Goal: Task Accomplishment & Management: Complete application form

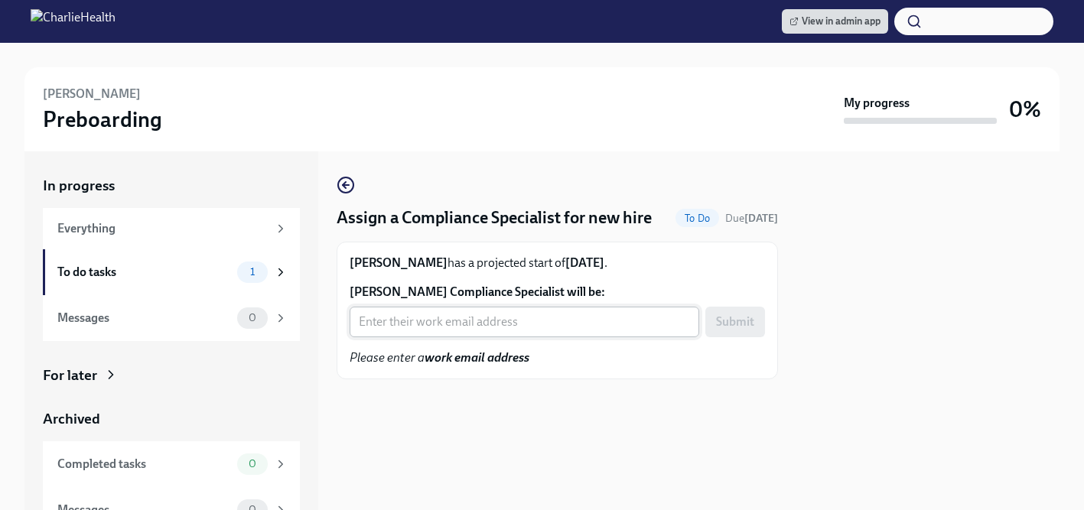
click at [423, 325] on input "[PERSON_NAME] Compliance Specialist will be:" at bounding box center [523, 322] width 349 height 31
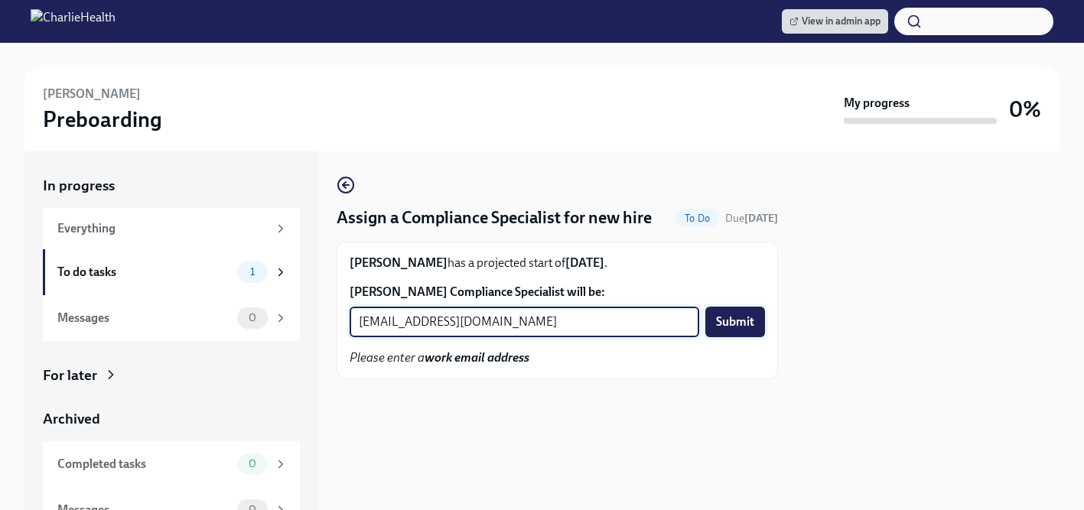
type input "crystal.hemenes@charliehealth.com"
click at [732, 319] on span "Submit" at bounding box center [735, 321] width 38 height 15
click at [395, 320] on input "Talena Bell-Lucas's Compliance Specialist will be:" at bounding box center [523, 322] width 349 height 31
type input "tyler.pieper@charliehealth.com"
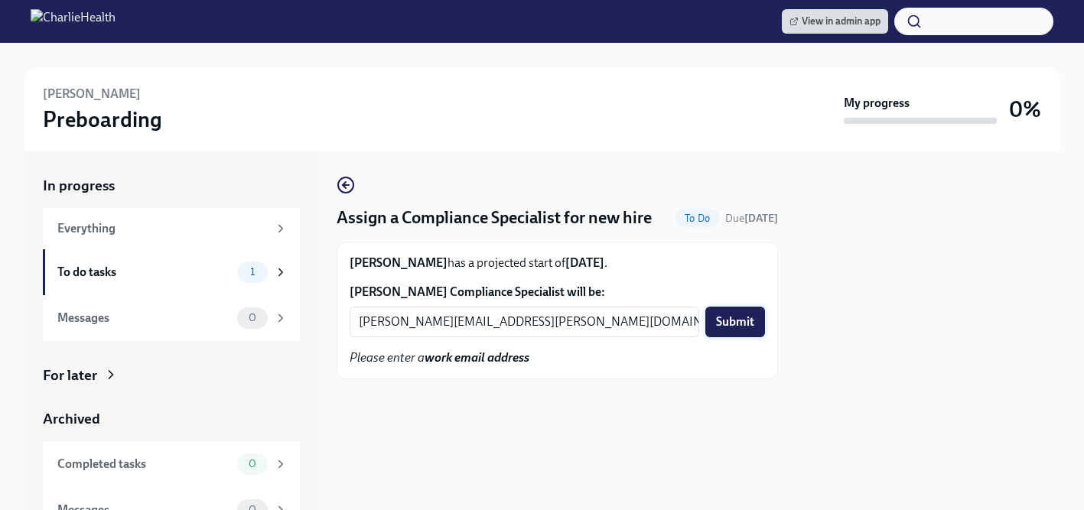
click at [741, 320] on span "Submit" at bounding box center [735, 321] width 38 height 15
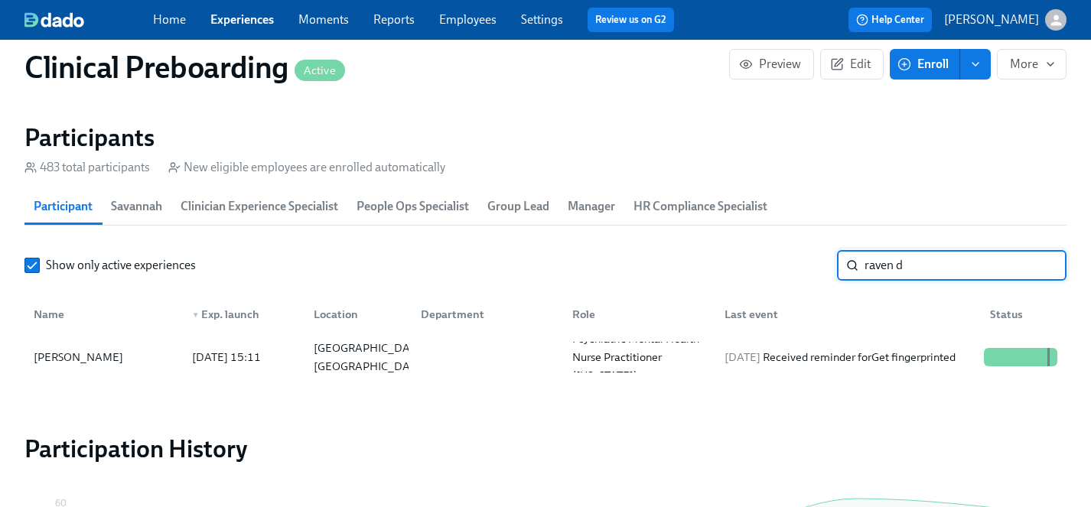
scroll to position [0, 18521]
click at [66, 360] on div "Raven Dixon" at bounding box center [79, 357] width 102 height 18
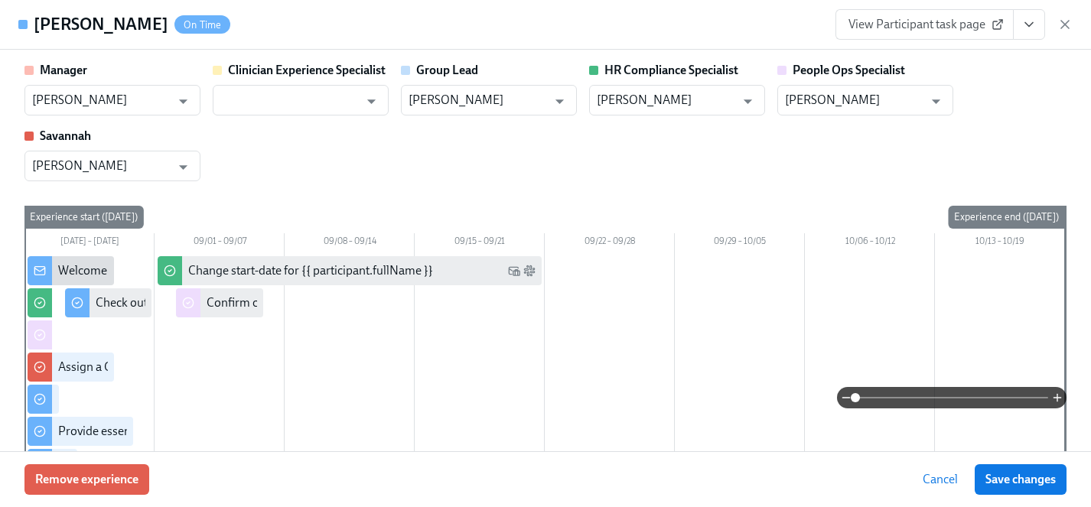
click at [1036, 29] on button "View task page" at bounding box center [1029, 24] width 32 height 31
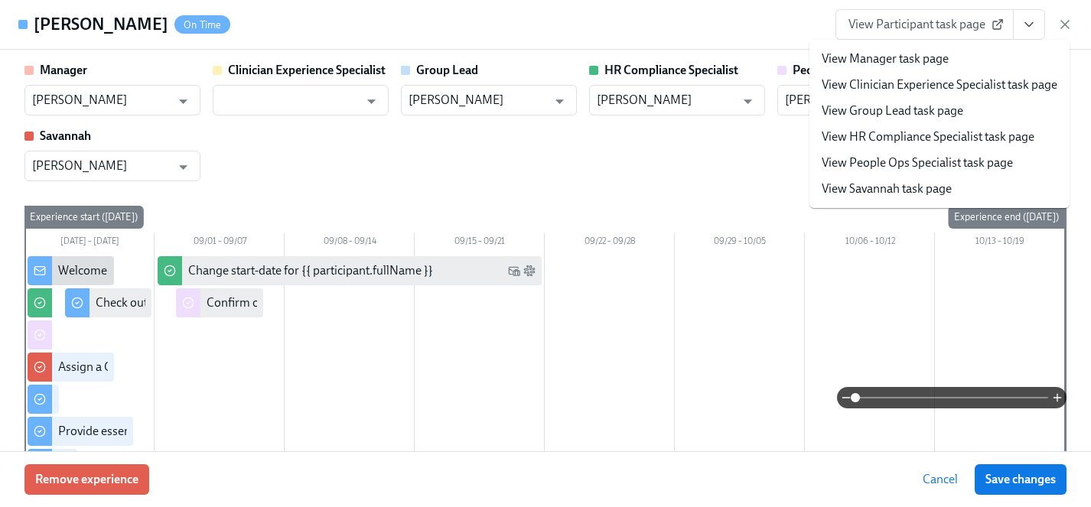
click at [902, 134] on link "View HR Compliance Specialist task page" at bounding box center [927, 136] width 213 height 17
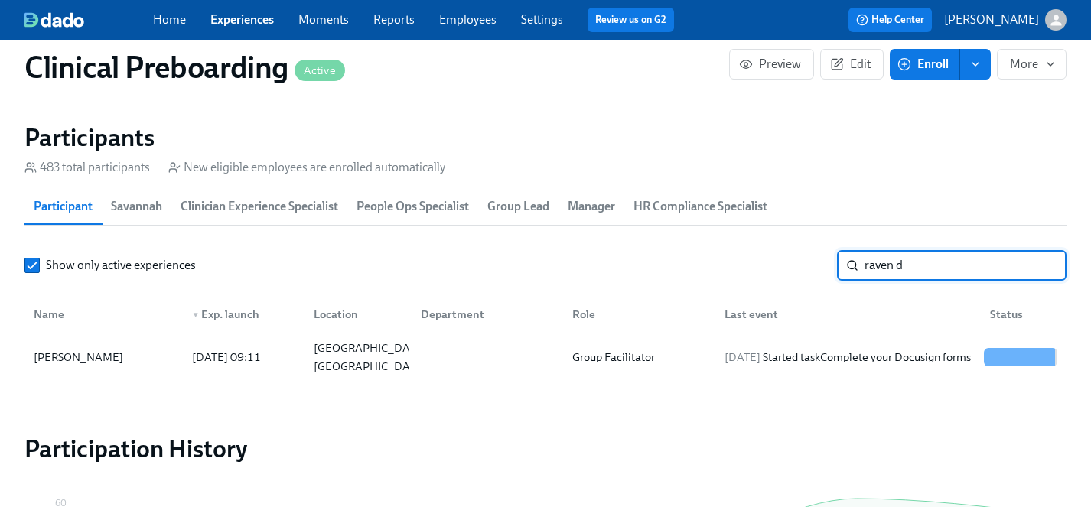
drag, startPoint x: 939, startPoint y: 265, endPoint x: 671, endPoint y: 256, distance: 267.8
click at [671, 256] on div "Show only active experiences raven d ​" at bounding box center [545, 265] width 1042 height 31
type input "[PERSON_NAME]"
click at [87, 349] on div "Talena Bell-Lucas" at bounding box center [79, 357] width 102 height 18
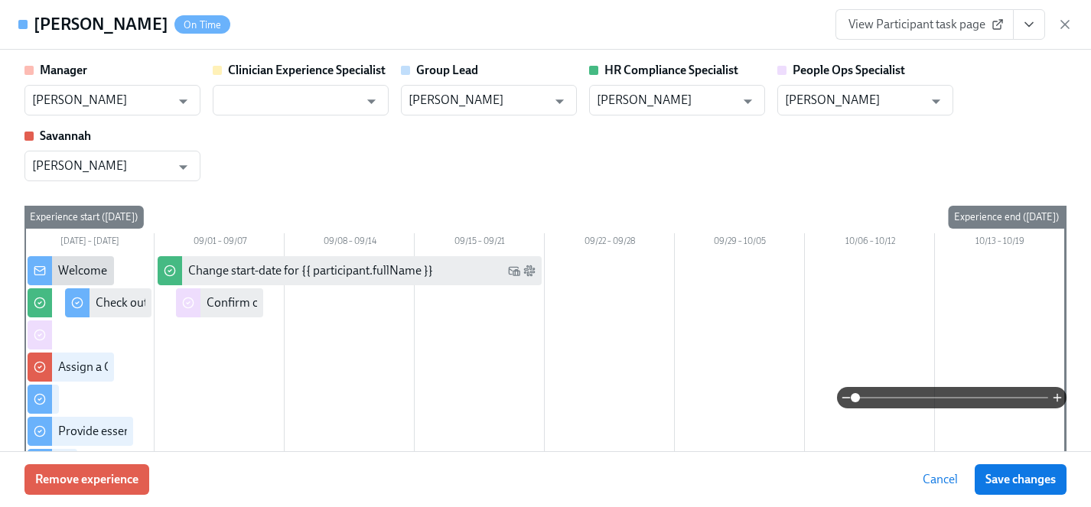
click at [1042, 30] on button "View task page" at bounding box center [1029, 24] width 32 height 31
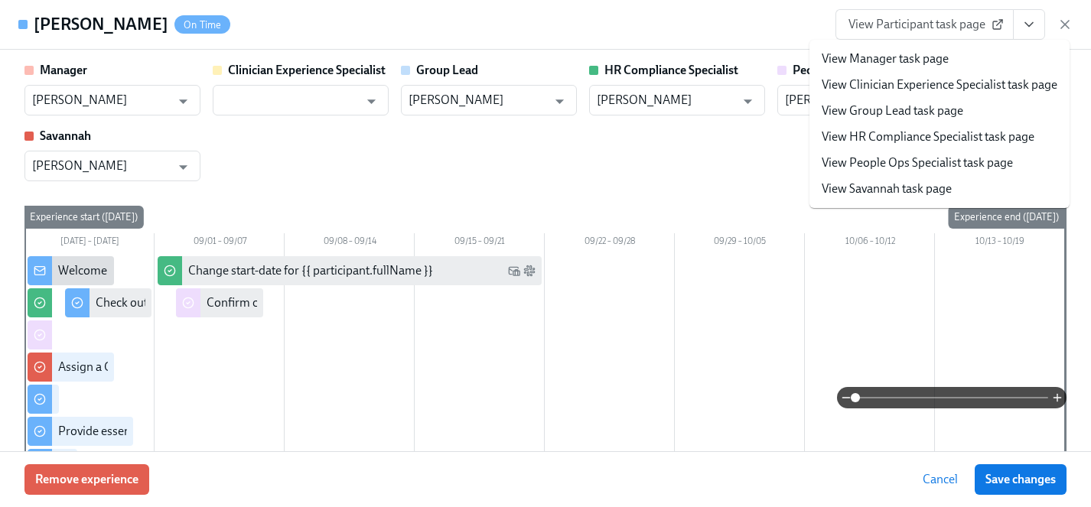
click at [893, 138] on link "View HR Compliance Specialist task page" at bounding box center [927, 136] width 213 height 17
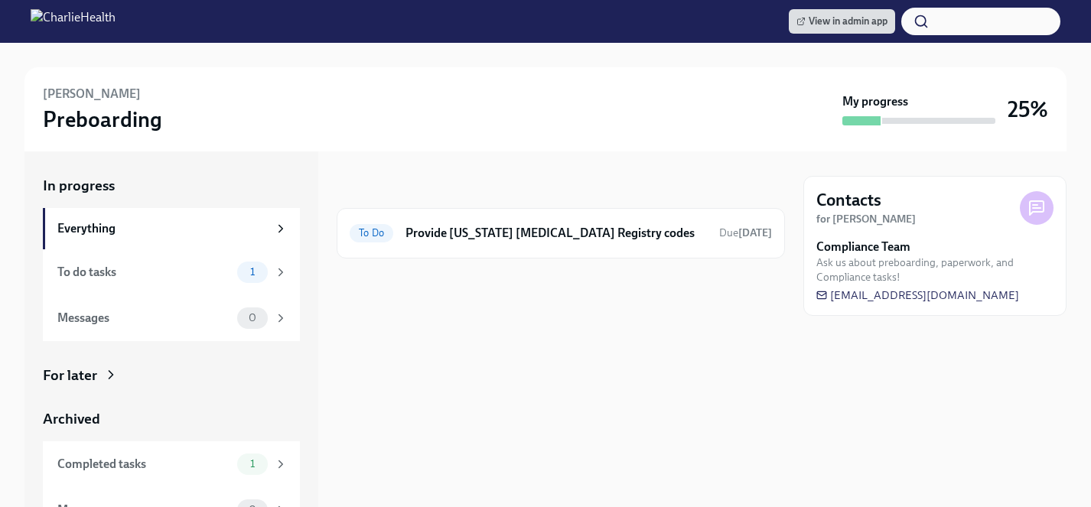
click at [81, 379] on div "For later" at bounding box center [70, 376] width 54 height 20
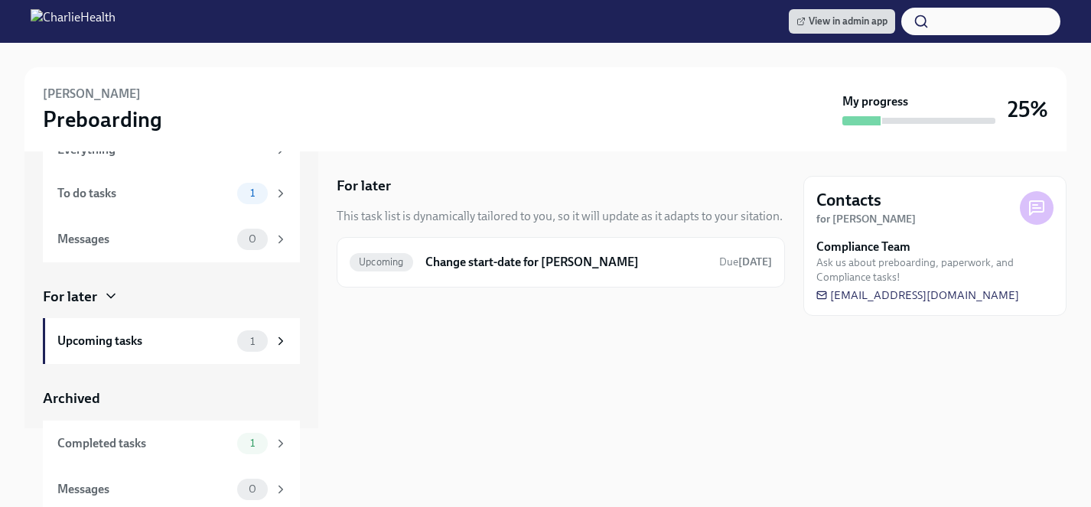
scroll to position [84, 0]
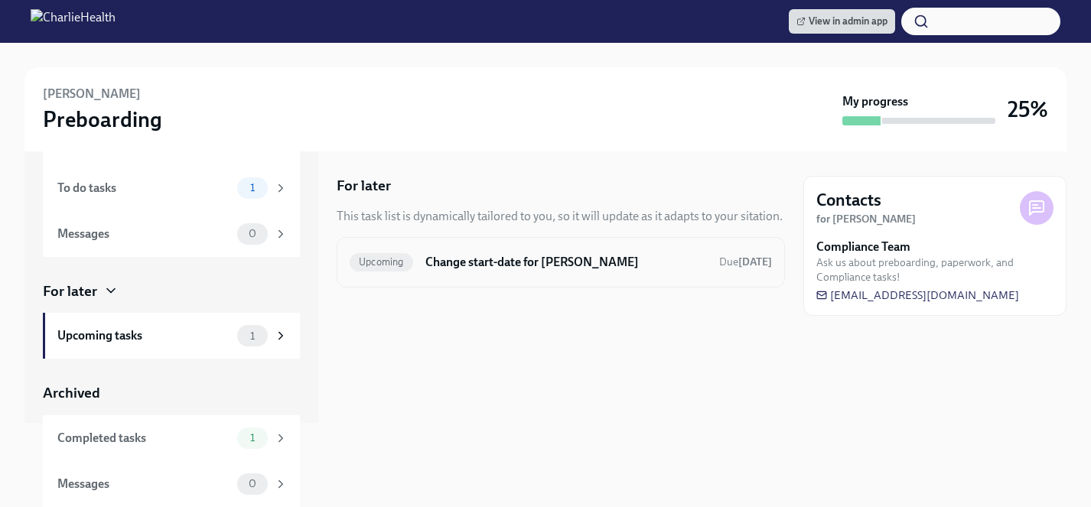
click at [520, 269] on h6 "Change start-date for [PERSON_NAME]" at bounding box center [565, 262] width 281 height 17
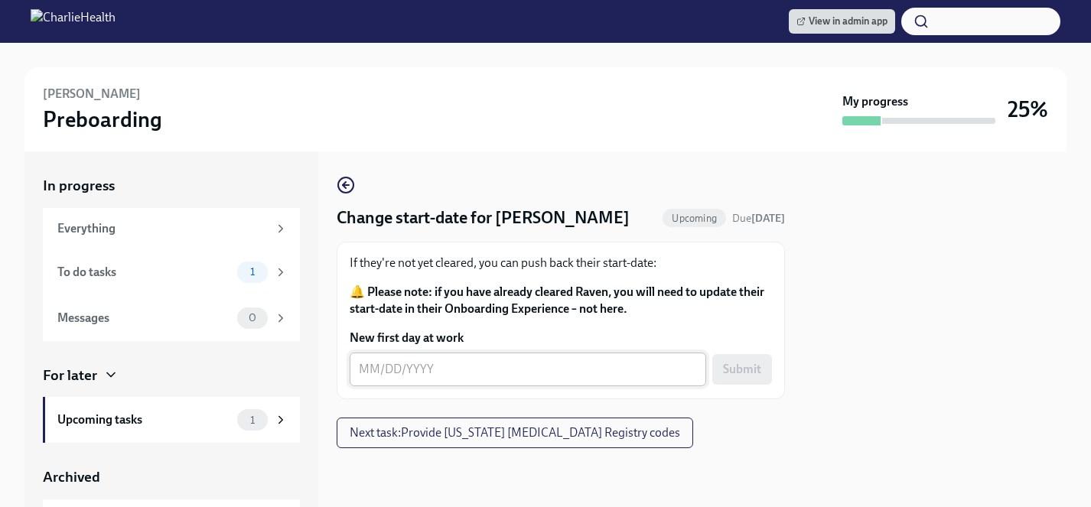
click at [502, 381] on div "x ​" at bounding box center [527, 370] width 356 height 34
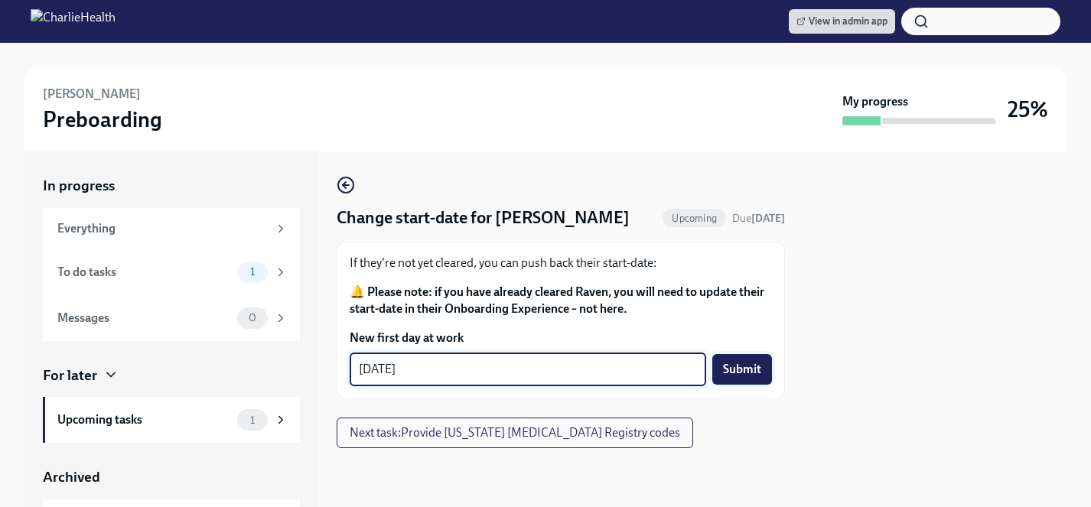
type textarea "[DATE]"
click at [741, 372] on span "Submit" at bounding box center [742, 369] width 38 height 15
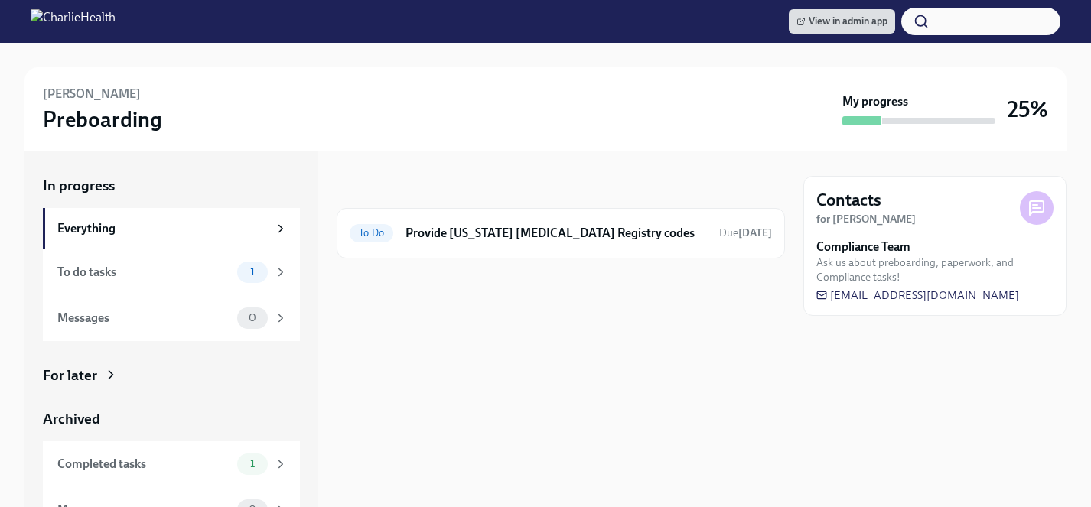
click at [87, 376] on div "For later" at bounding box center [70, 376] width 54 height 20
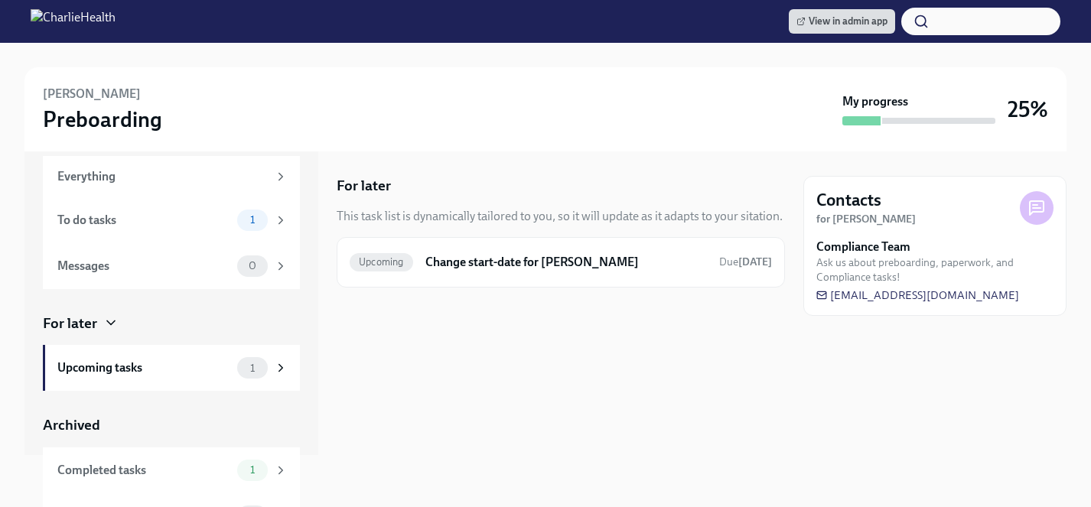
scroll to position [76, 0]
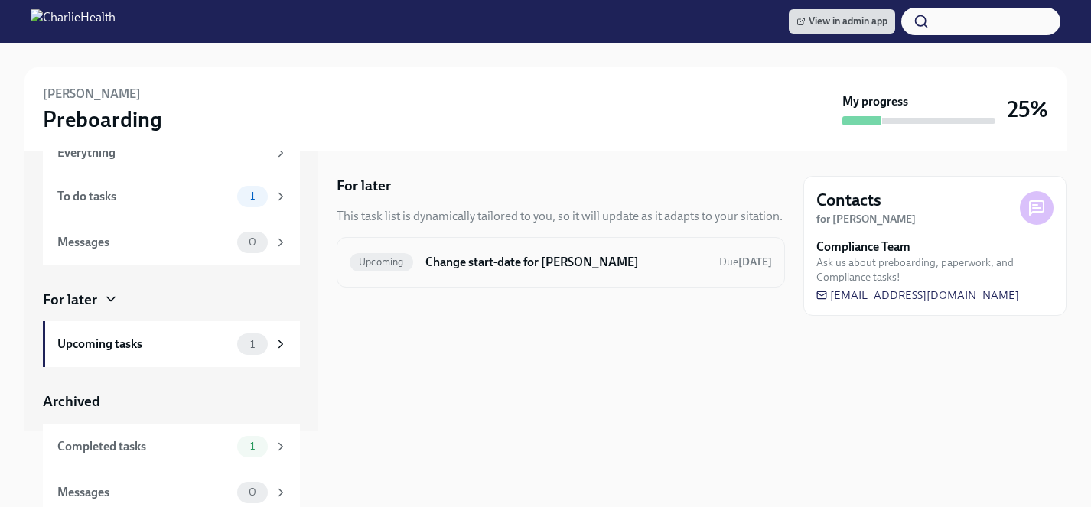
click at [478, 276] on div "Upcoming Change start-date for [PERSON_NAME] Due [DATE]" at bounding box center [560, 262] width 448 height 50
click at [468, 265] on h6 "Change start-date for Talena Bell-Lucas" at bounding box center [565, 262] width 281 height 17
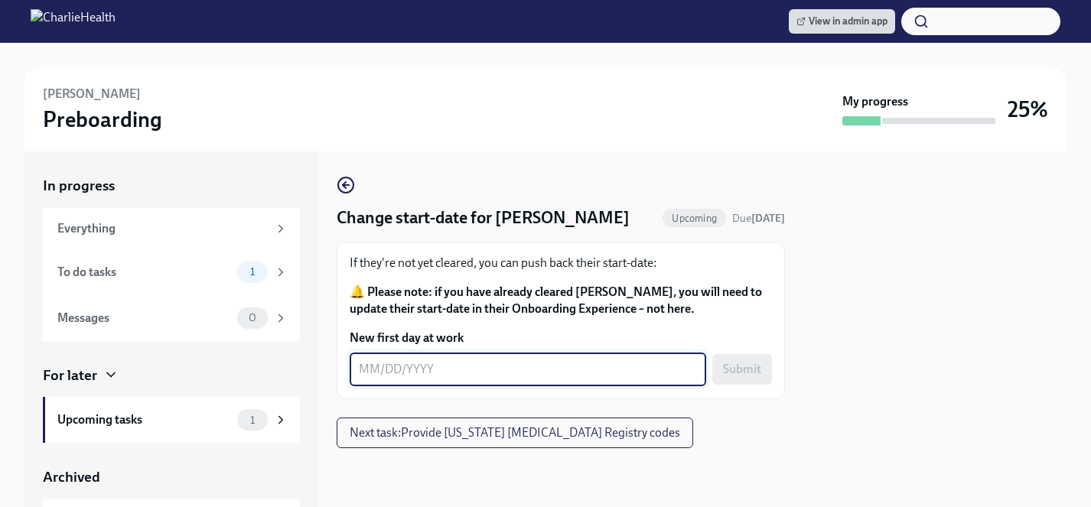
click at [451, 367] on textarea "New first day at work" at bounding box center [528, 369] width 338 height 18
type textarea "09/15/2025"
click at [740, 362] on span "Submit" at bounding box center [742, 369] width 38 height 15
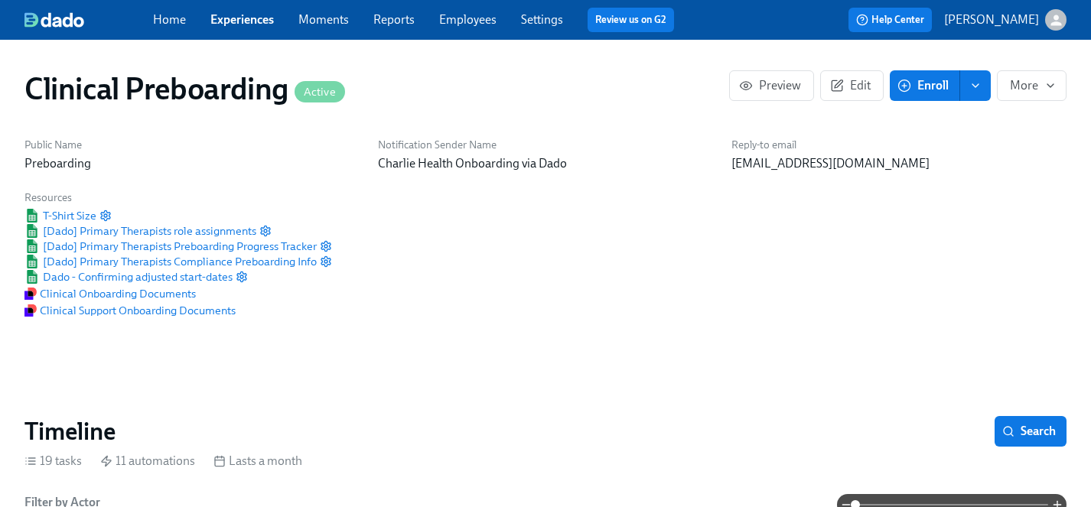
scroll to position [1609, 0]
